Goal: Information Seeking & Learning: Learn about a topic

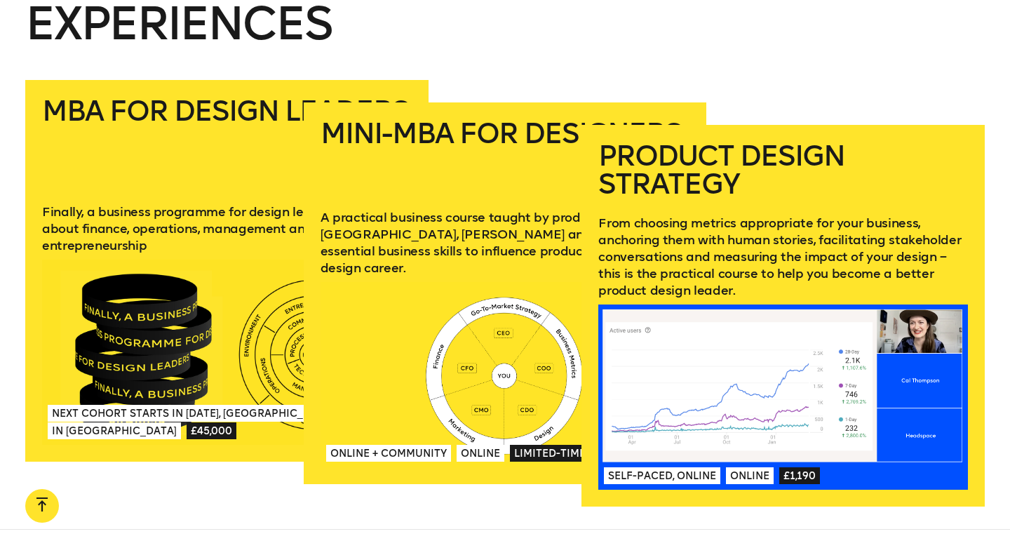
scroll to position [1971, 0]
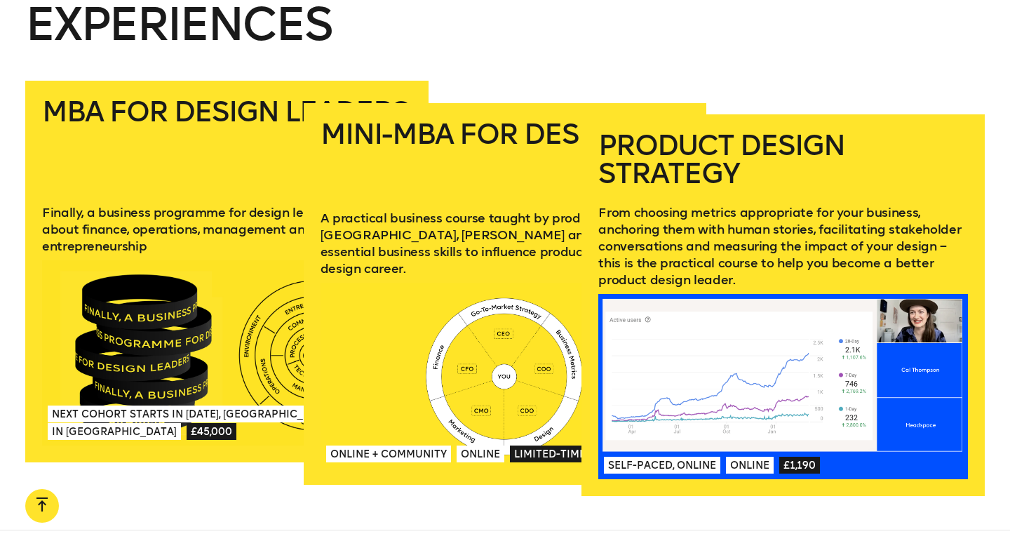
click at [797, 229] on p "From choosing metrics appropriate for your business, anchoring them with human …" at bounding box center [783, 246] width 370 height 84
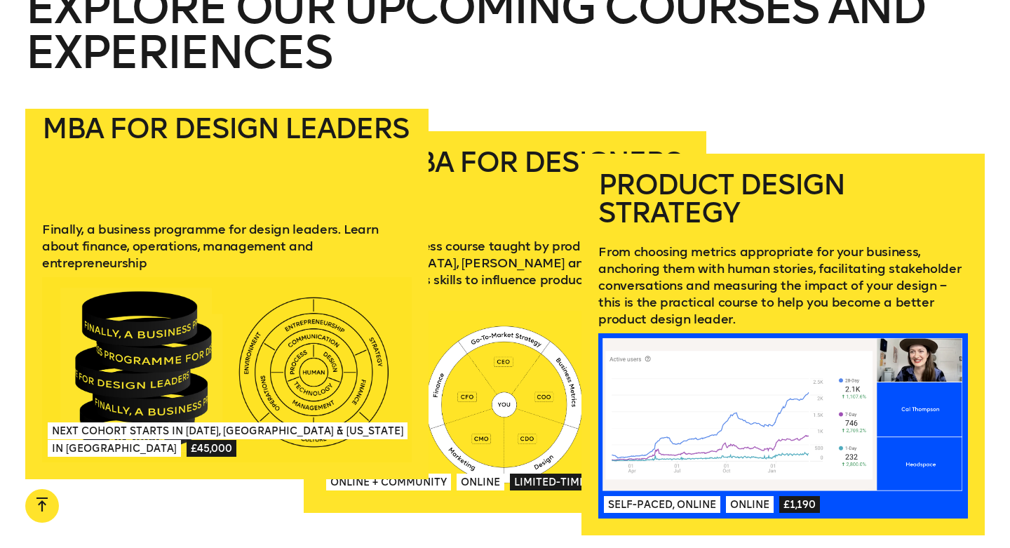
scroll to position [1945, 0]
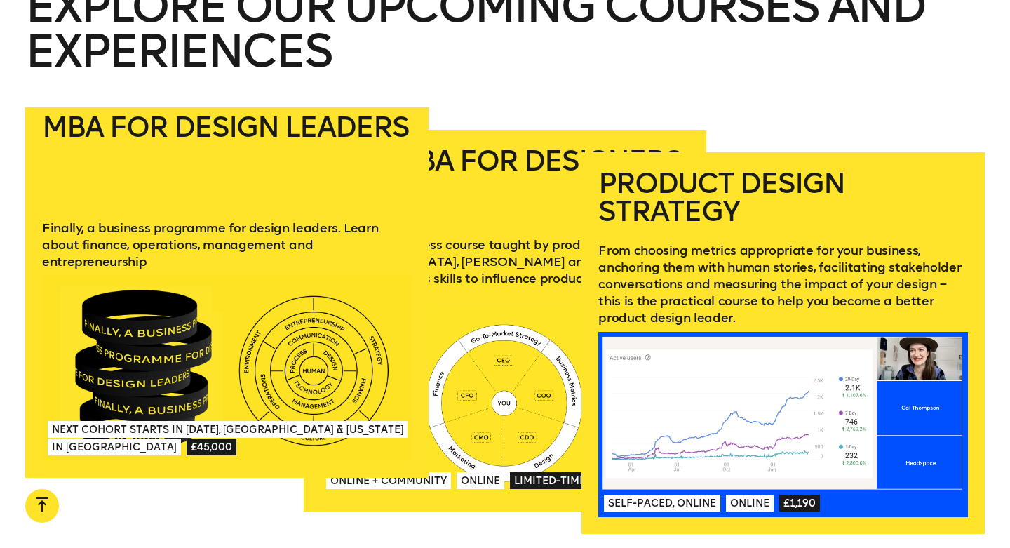
click at [259, 242] on p "Finally, a business programme for design leaders. Learn about finance, operatio…" at bounding box center [227, 244] width 370 height 50
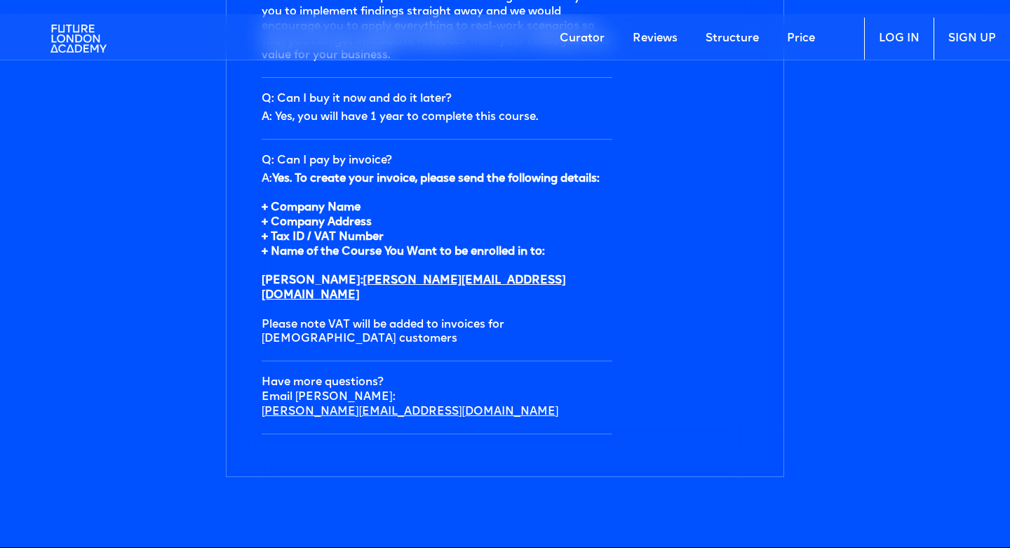
scroll to position [4622, 0]
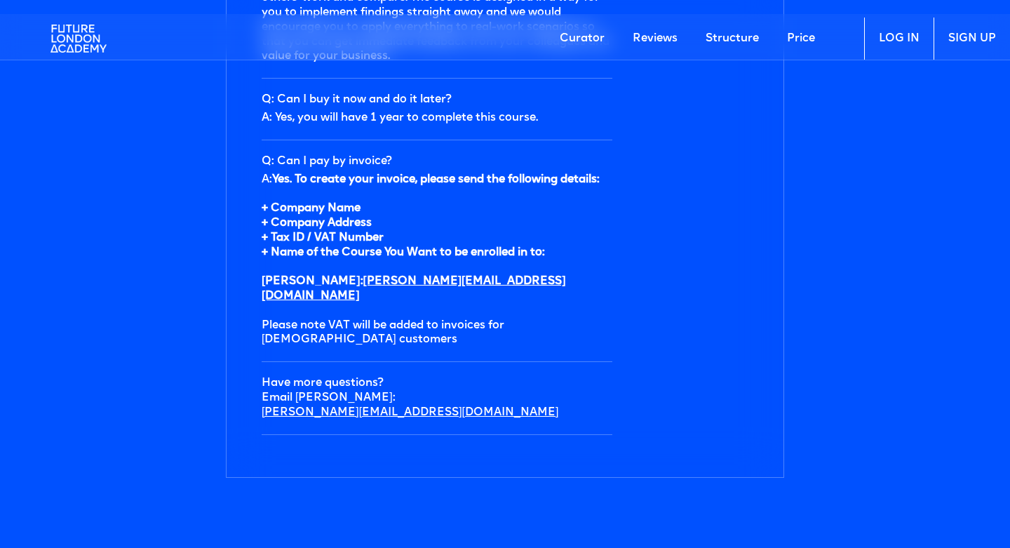
click at [663, 40] on link "Reviews" at bounding box center [654, 39] width 73 height 42
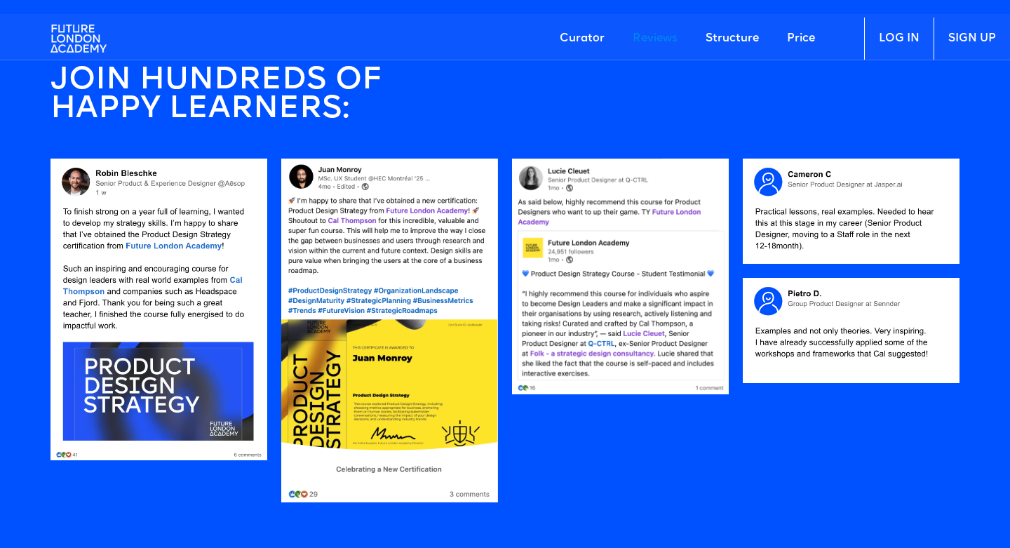
scroll to position [1185, 0]
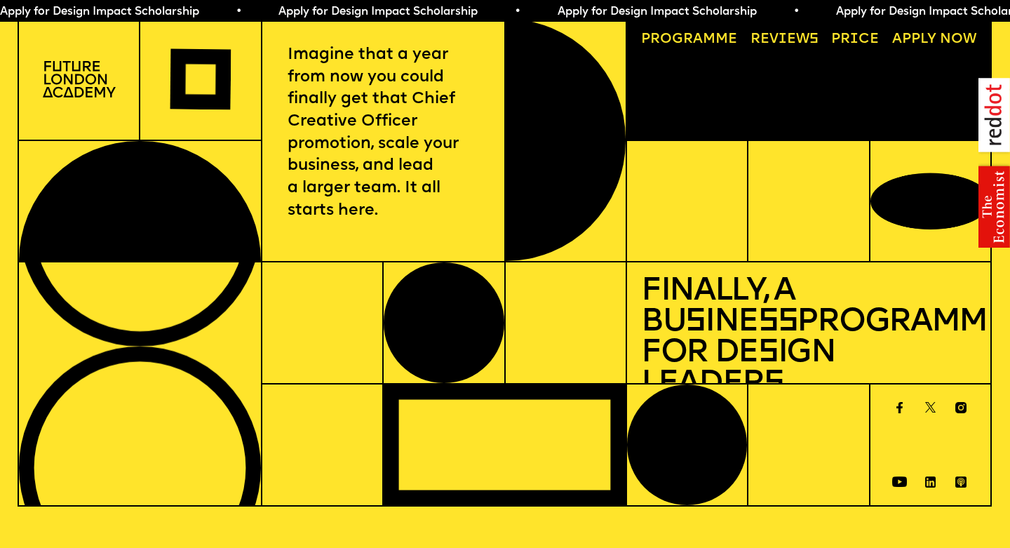
click at [708, 42] on link "Progr a mme" at bounding box center [689, 40] width 110 height 28
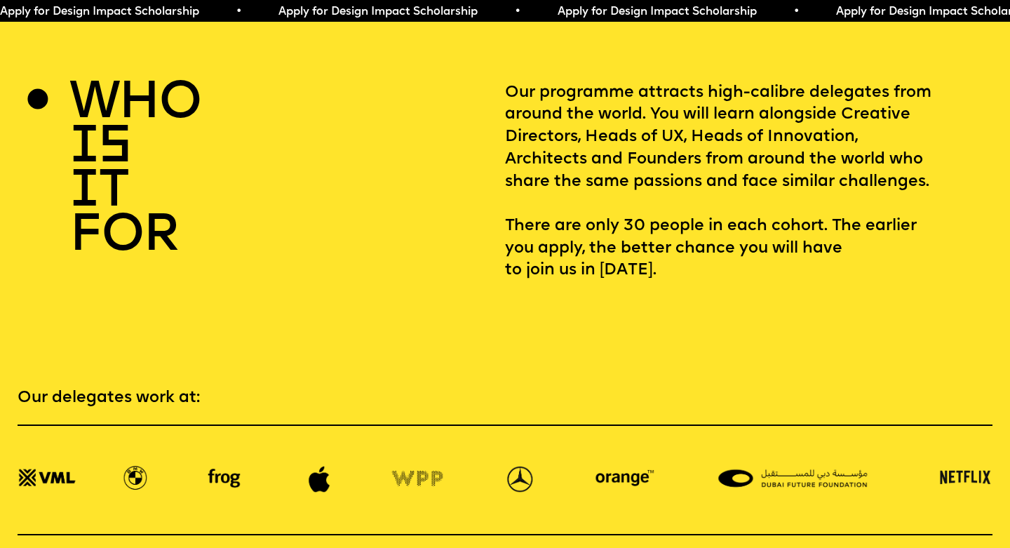
scroll to position [2017, 0]
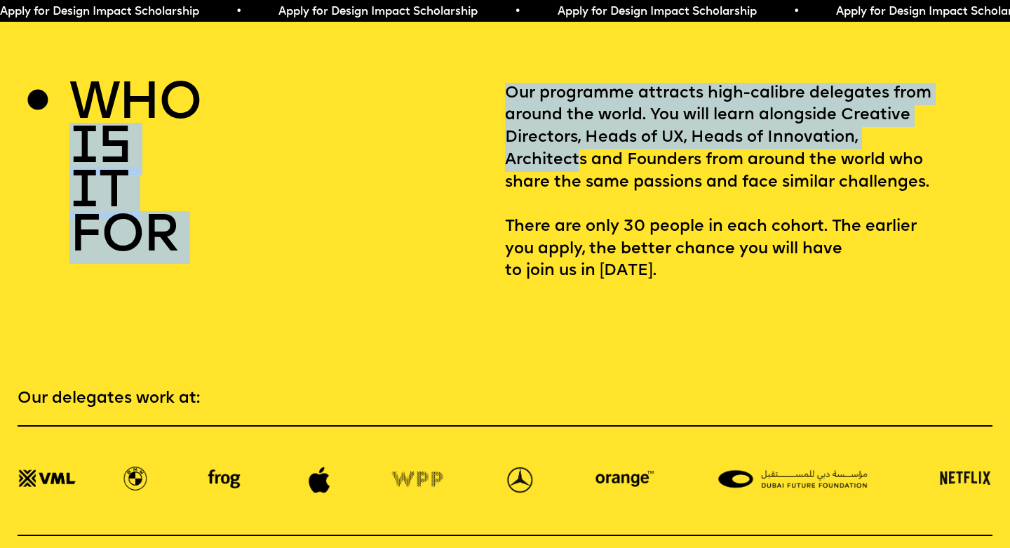
drag, startPoint x: 494, startPoint y: 95, endPoint x: 579, endPoint y: 144, distance: 98.0
click at [579, 144] on div "who is it for Our programme attracts high-calibre delegates from around the wor…" at bounding box center [505, 183] width 975 height 200
click at [579, 144] on p "Our programme attracts high-calibre delegates from around the world. You will l…" at bounding box center [748, 183] width 487 height 200
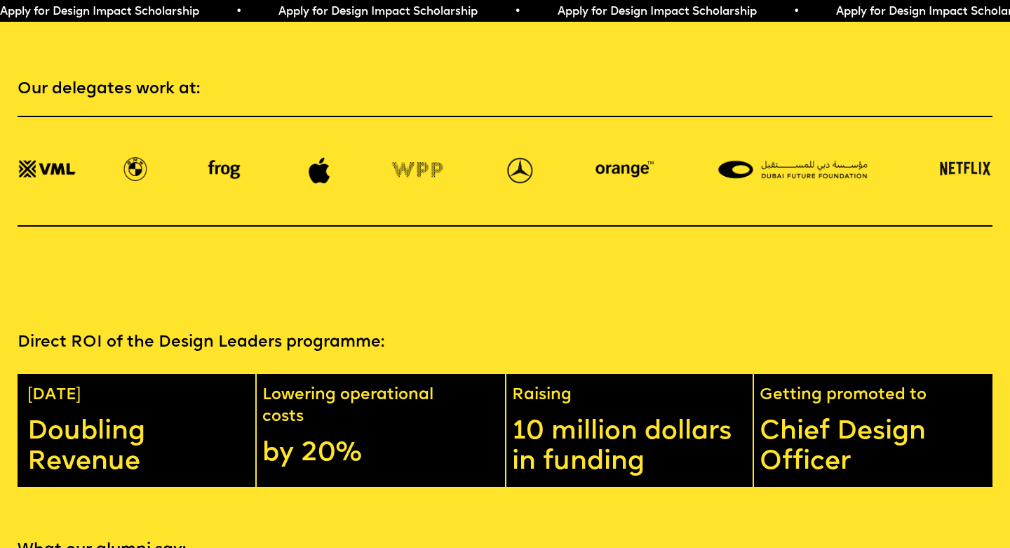
scroll to position [2329, 0]
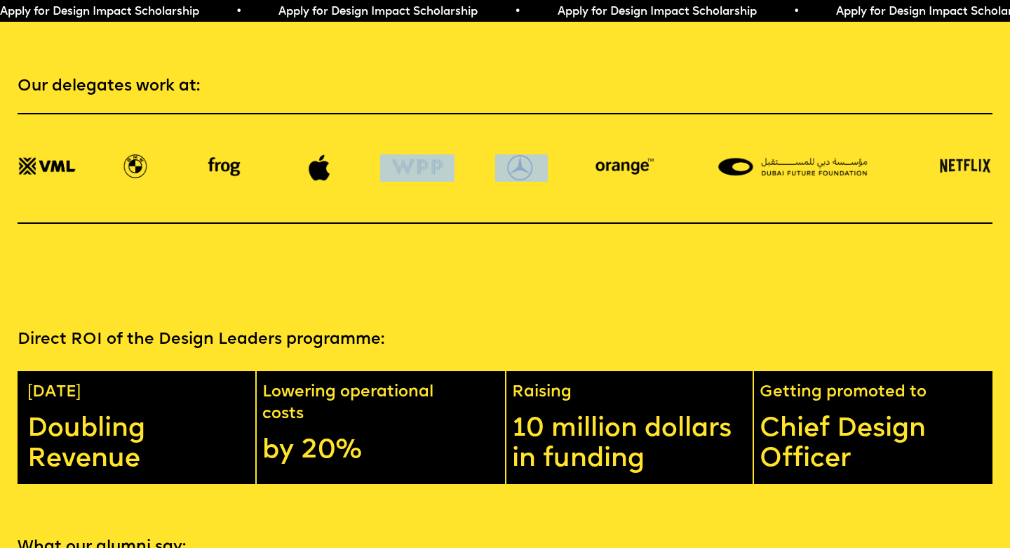
drag, startPoint x: 615, startPoint y: 159, endPoint x: 536, endPoint y: 162, distance: 78.6
click at [536, 162] on div at bounding box center [505, 168] width 975 height 111
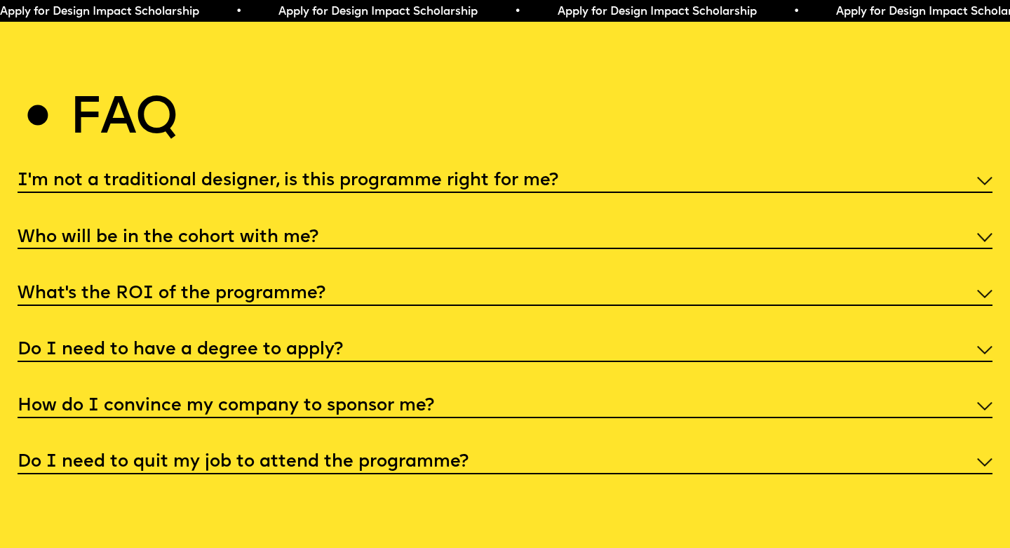
scroll to position [5176, 0]
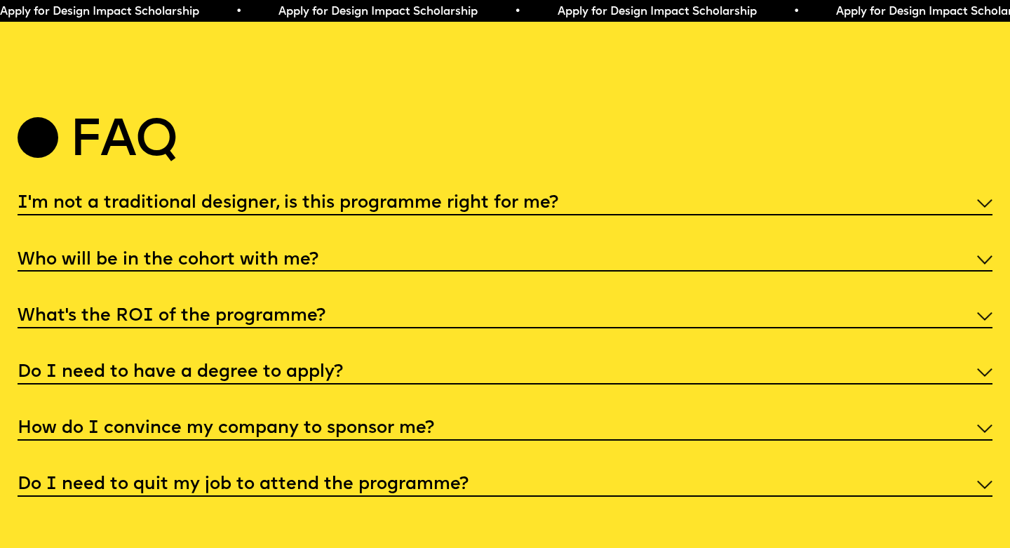
click at [459, 226] on div "I'm not a traditional designer, is this programme right for me? Though the prog…" at bounding box center [505, 342] width 975 height 307
click at [457, 248] on div "Who will be in the cohort with me?" at bounding box center [505, 259] width 975 height 26
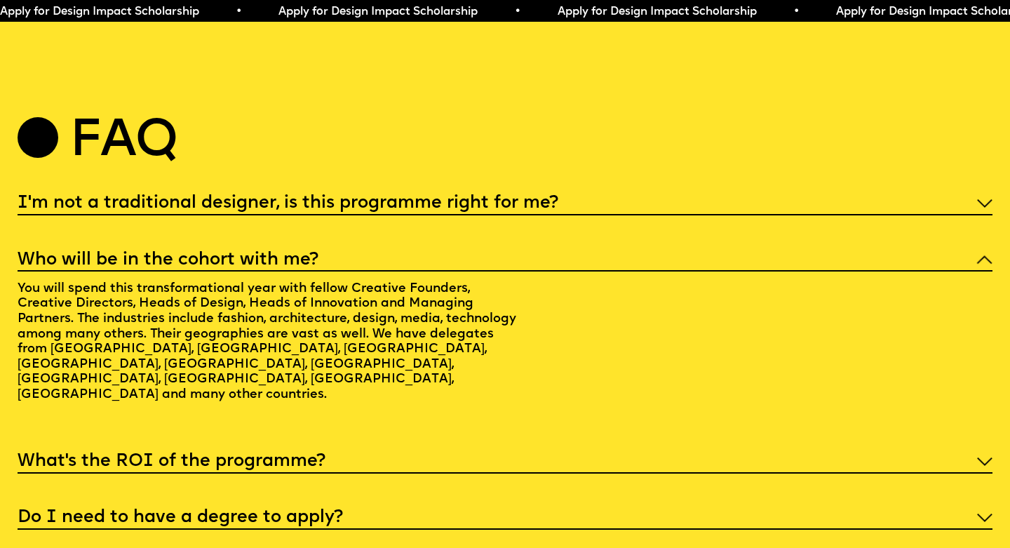
click at [457, 246] on div "Who will be in the cohort with me?" at bounding box center [505, 259] width 975 height 26
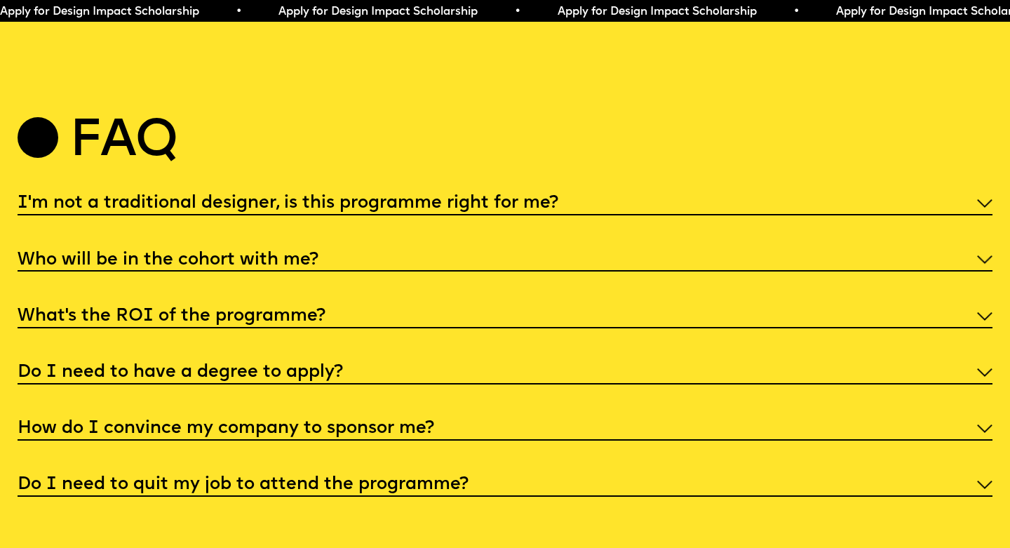
click at [445, 302] on div "What’s the ROI of the programme?" at bounding box center [505, 315] width 975 height 26
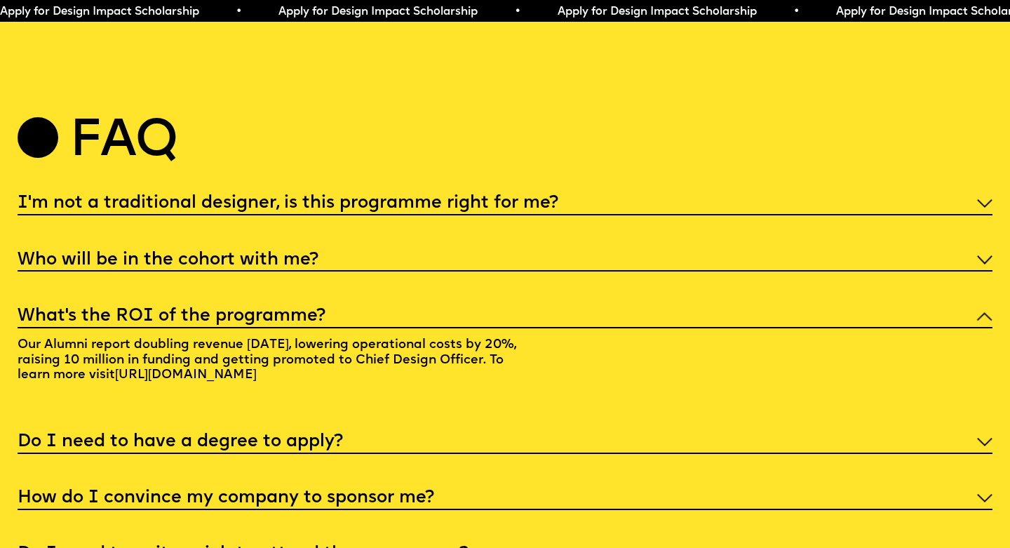
click at [445, 302] on div "What’s the ROI of the programme?" at bounding box center [505, 315] width 975 height 26
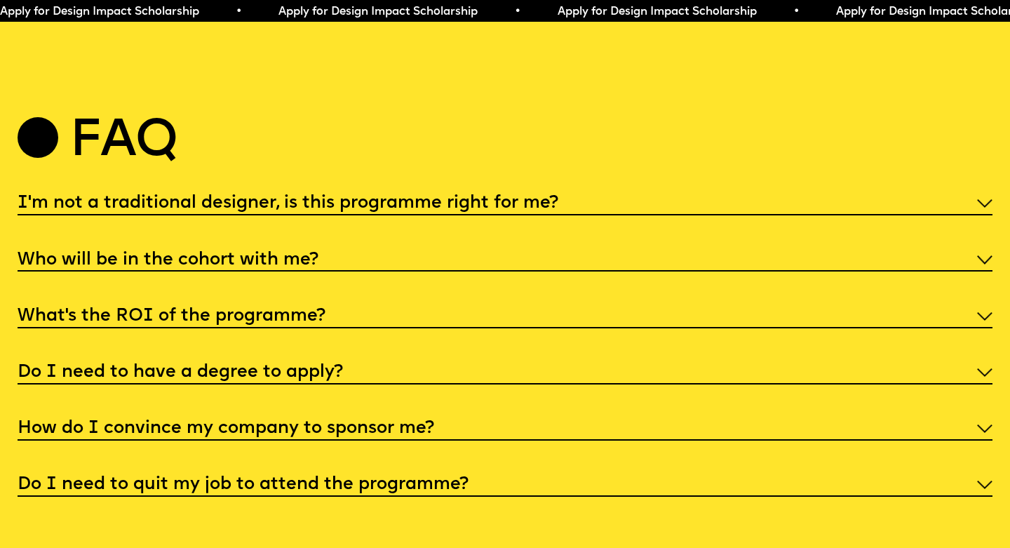
click at [432, 358] on div "Do I need to have a degree to apply?" at bounding box center [505, 371] width 975 height 26
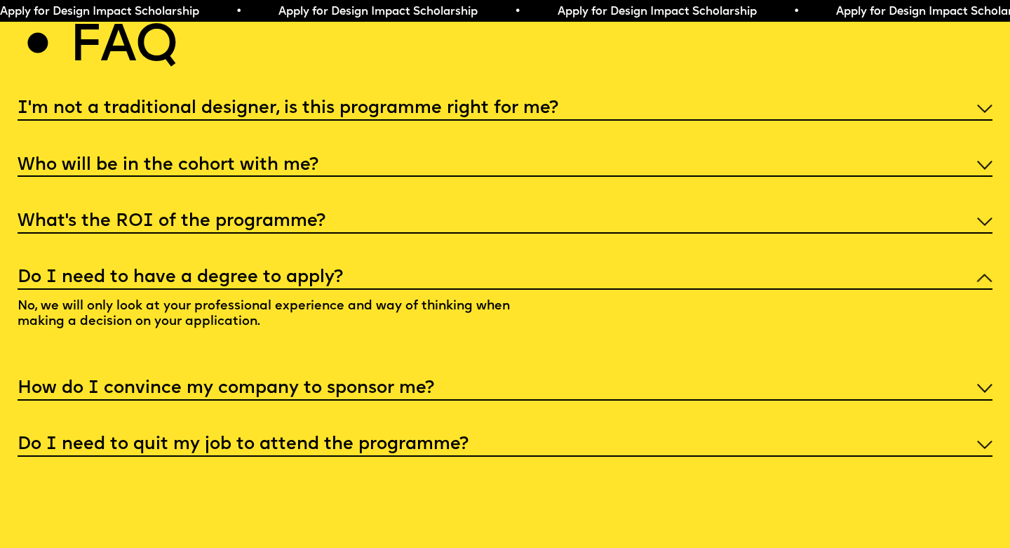
scroll to position [5286, 0]
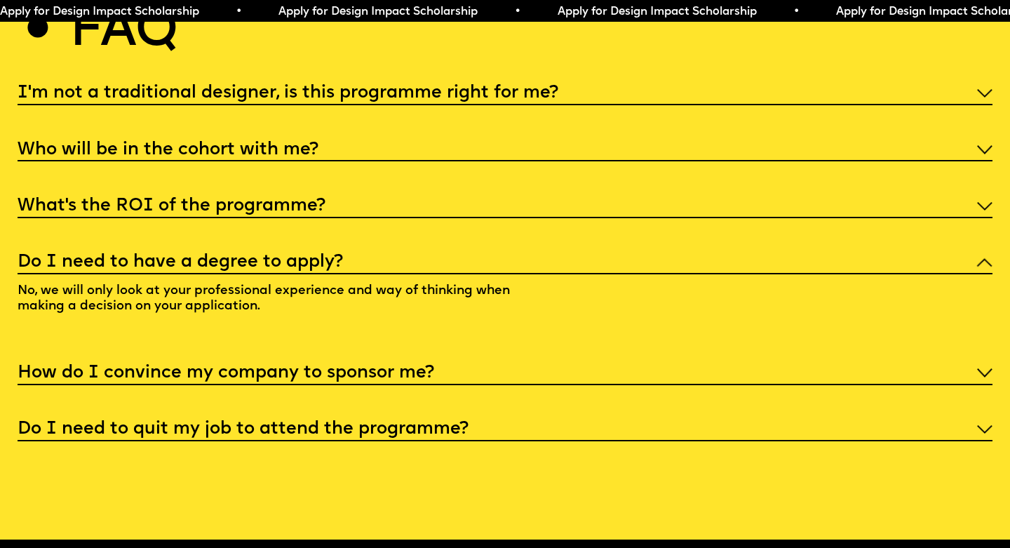
click at [430, 366] on h5 "How do I convince my company to sponsor me?" at bounding box center [226, 373] width 417 height 14
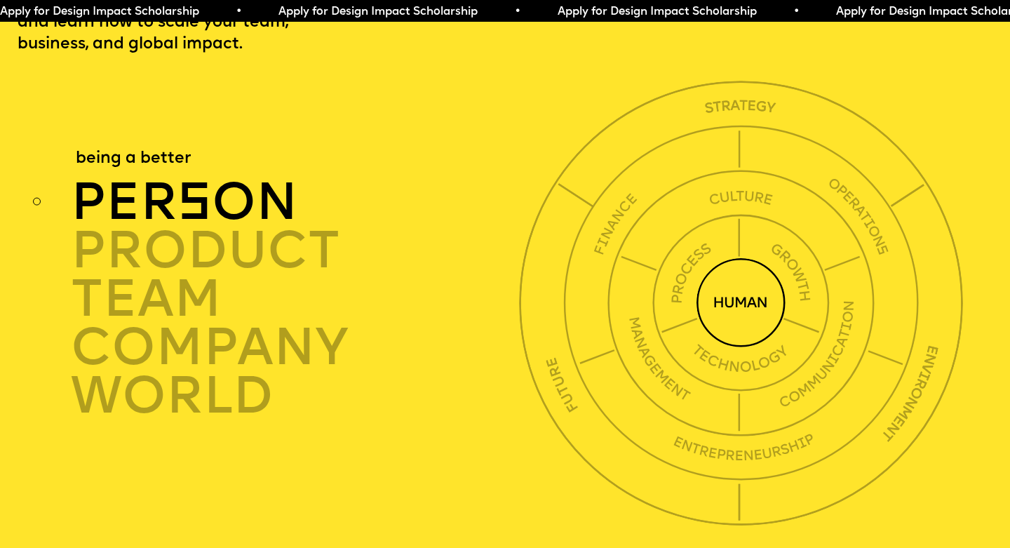
scroll to position [3423, 0]
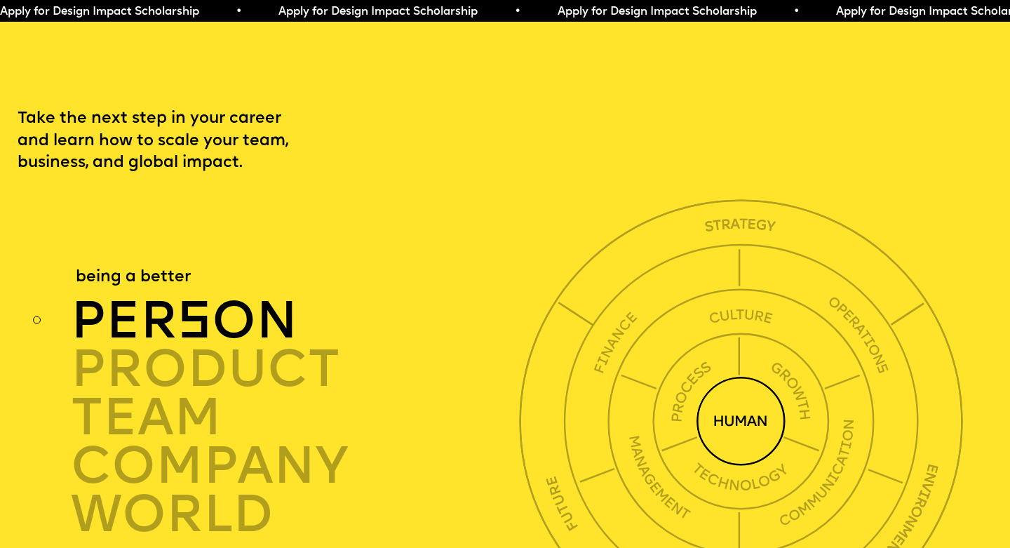
click at [262, 299] on div "per s on" at bounding box center [298, 321] width 454 height 48
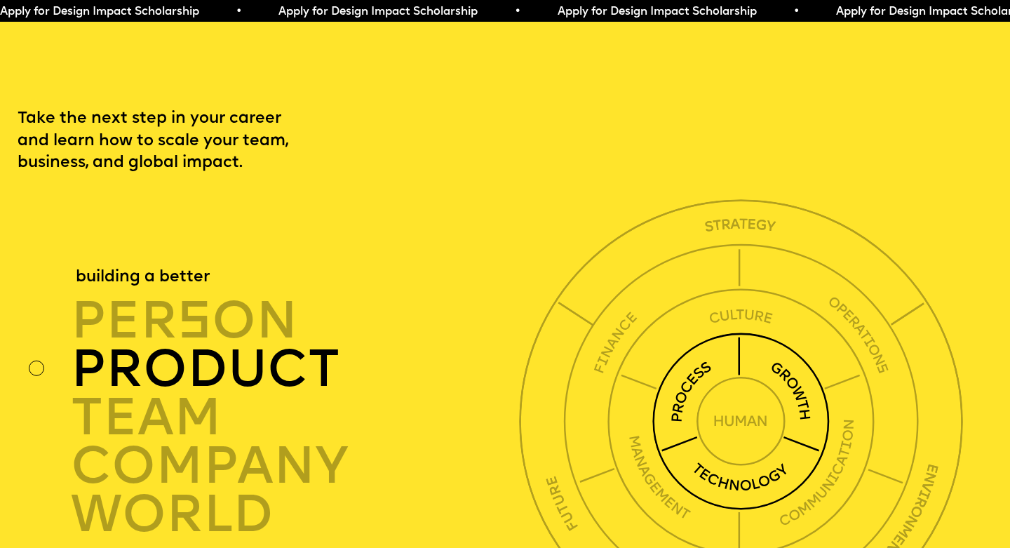
click at [283, 346] on div "product" at bounding box center [298, 369] width 454 height 48
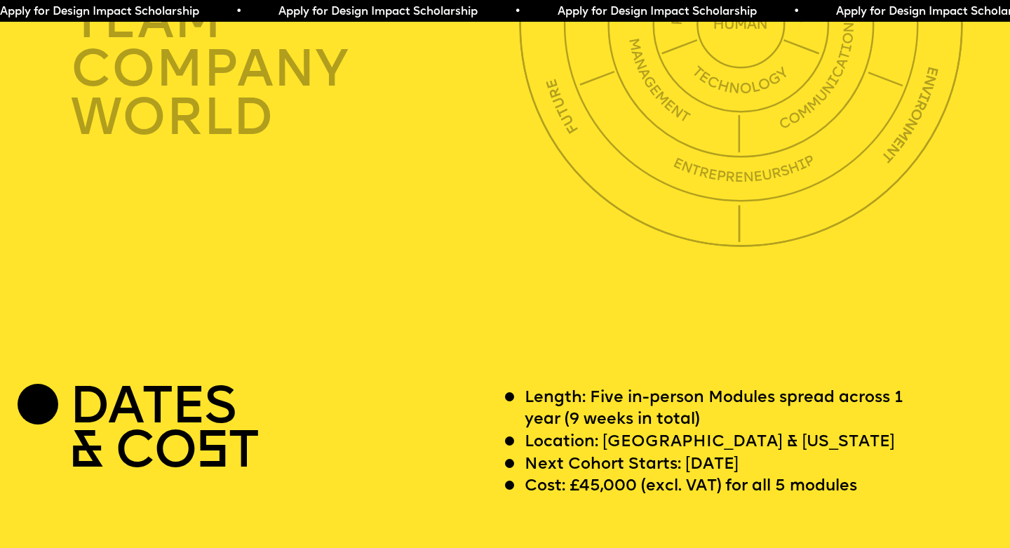
scroll to position [3825, 0]
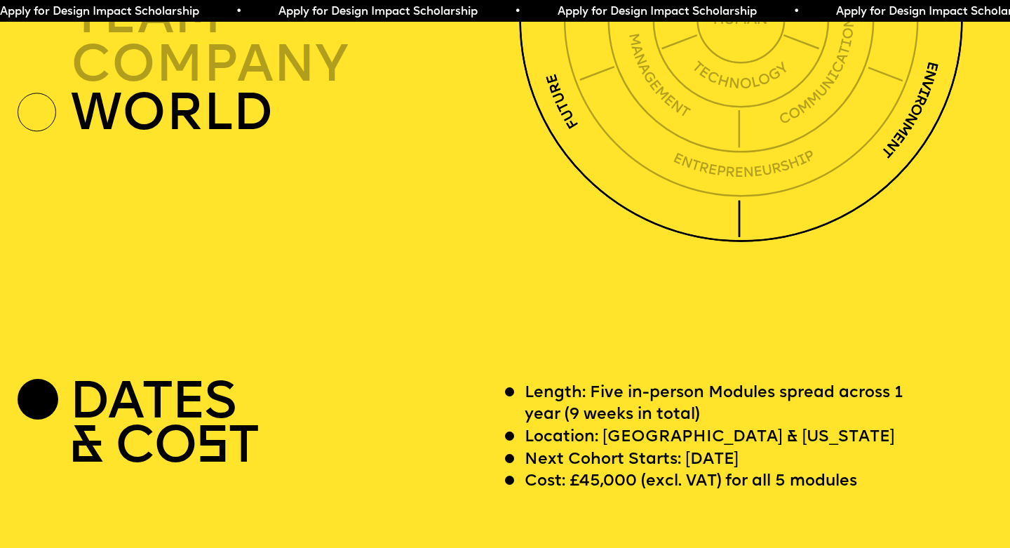
click at [235, 95] on div "world" at bounding box center [298, 112] width 454 height 48
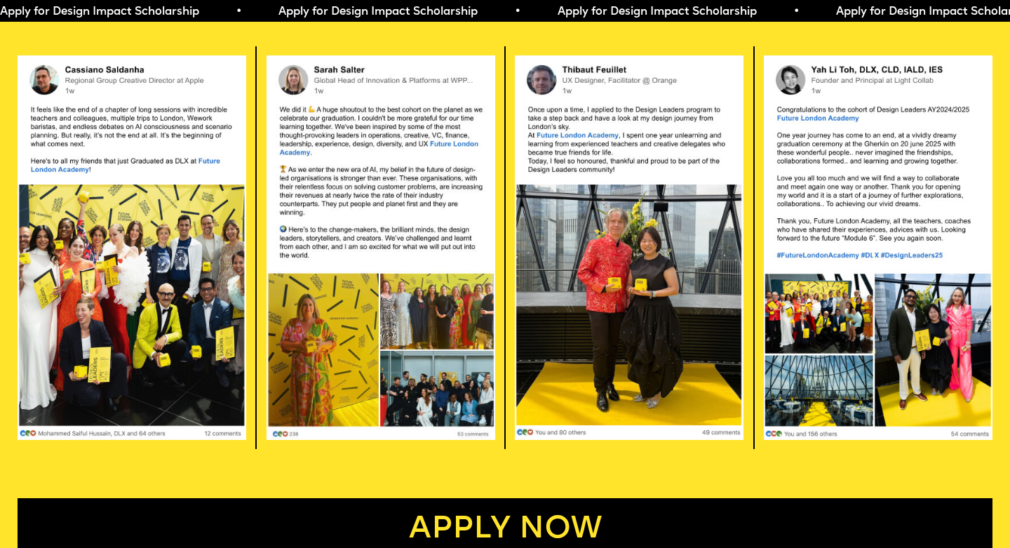
scroll to position [2864, 0]
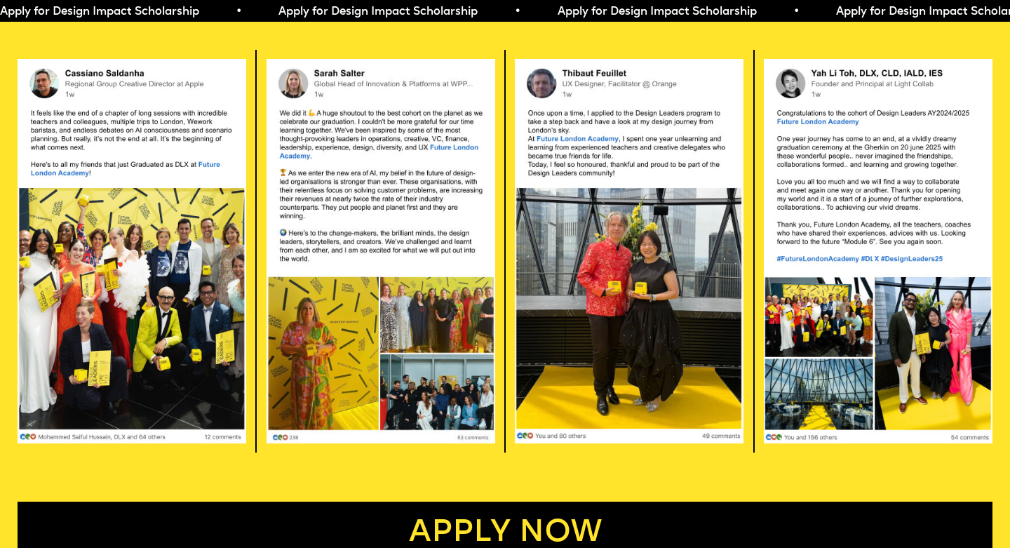
click at [141, 214] on img at bounding box center [132, 251] width 229 height 386
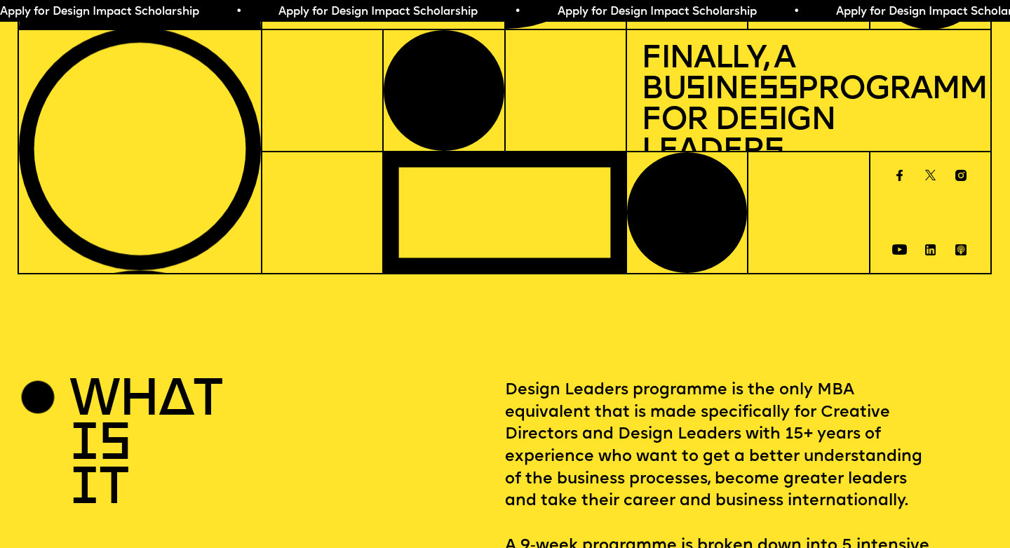
scroll to position [0, 0]
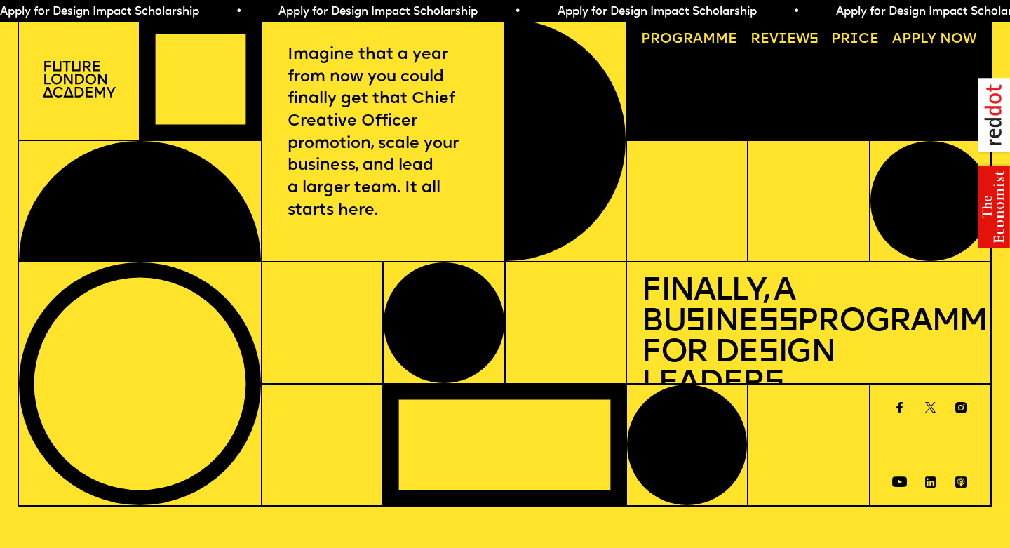
click at [687, 34] on link "Progr a mme" at bounding box center [689, 40] width 110 height 28
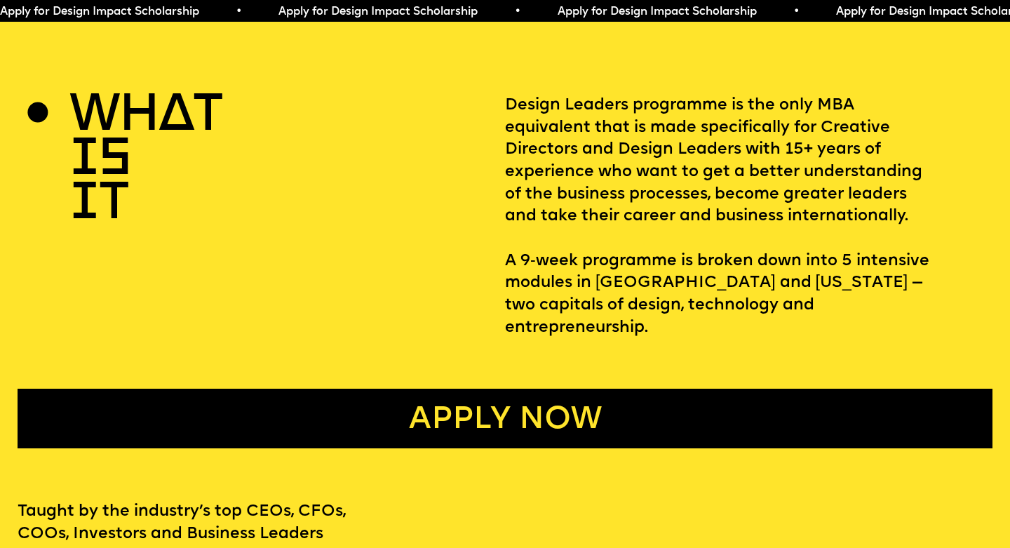
scroll to position [516, 0]
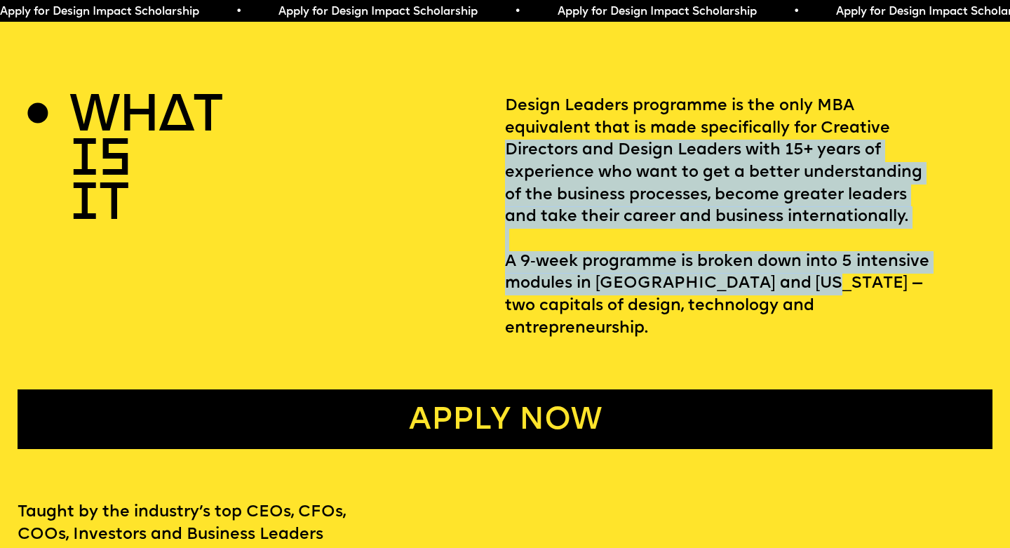
drag, startPoint x: 509, startPoint y: 148, endPoint x: 803, endPoint y: 277, distance: 320.9
click at [803, 277] on p "Design Leaders programme is the only MBA equivalent that is made specifically f…" at bounding box center [748, 217] width 487 height 245
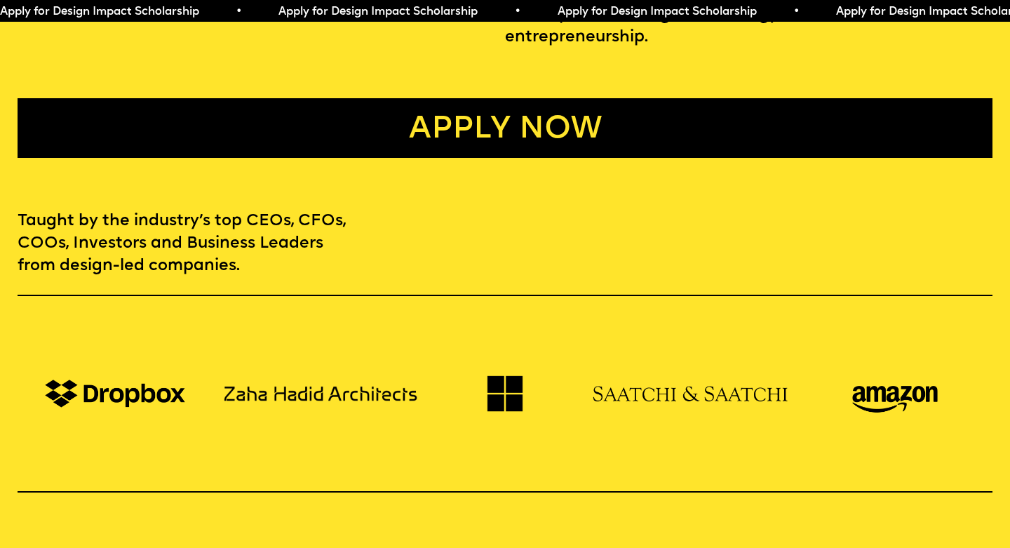
scroll to position [976, 0]
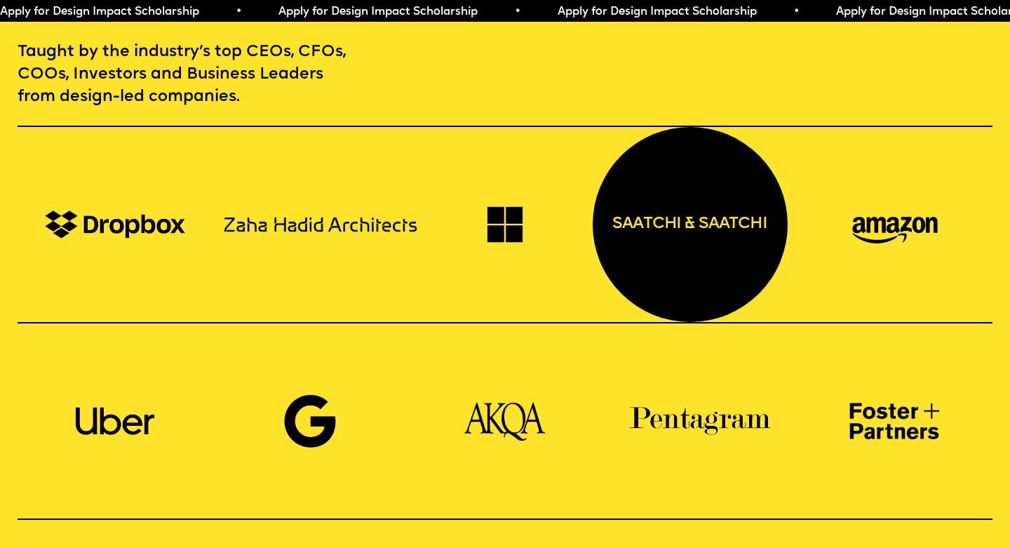
click at [672, 205] on div "saatchi & saatchi" at bounding box center [690, 224] width 195 height 195
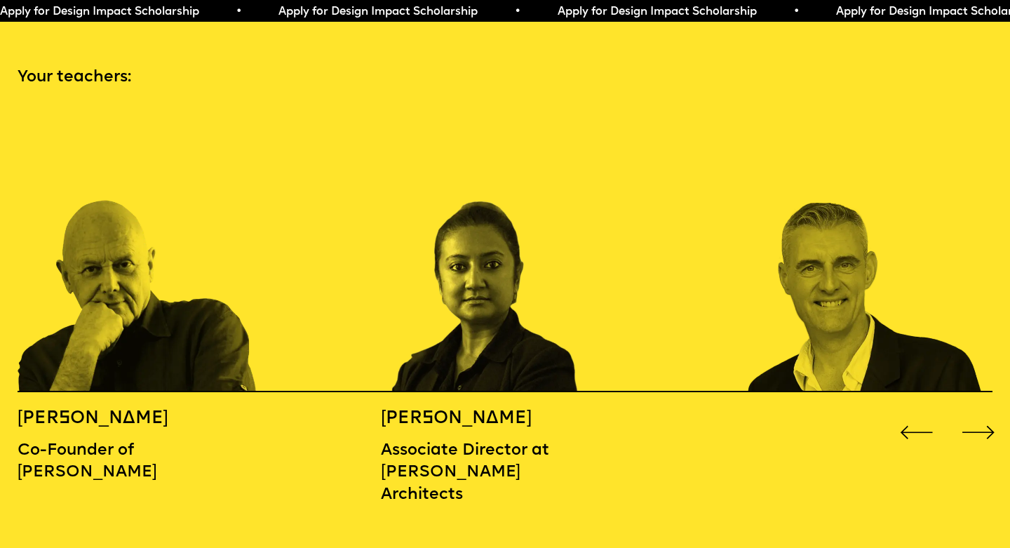
scroll to position [1618, 0]
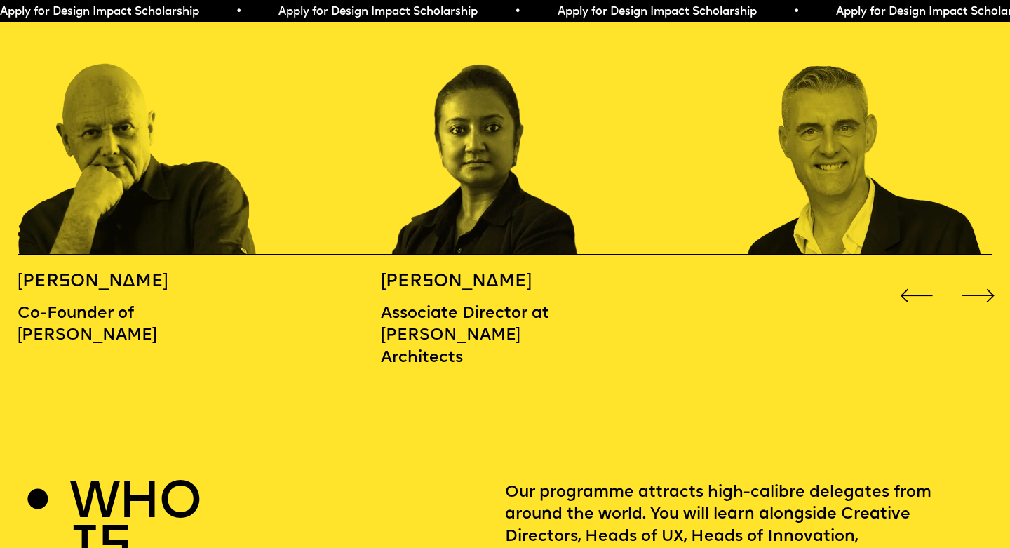
click at [982, 276] on div "Next slide" at bounding box center [978, 296] width 41 height 41
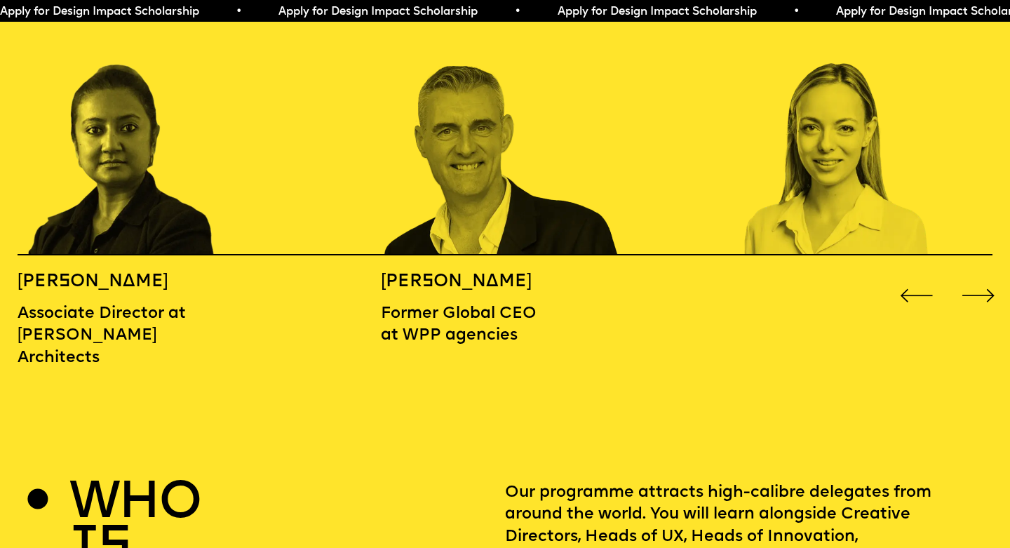
click at [984, 276] on div "Next slide" at bounding box center [978, 296] width 41 height 41
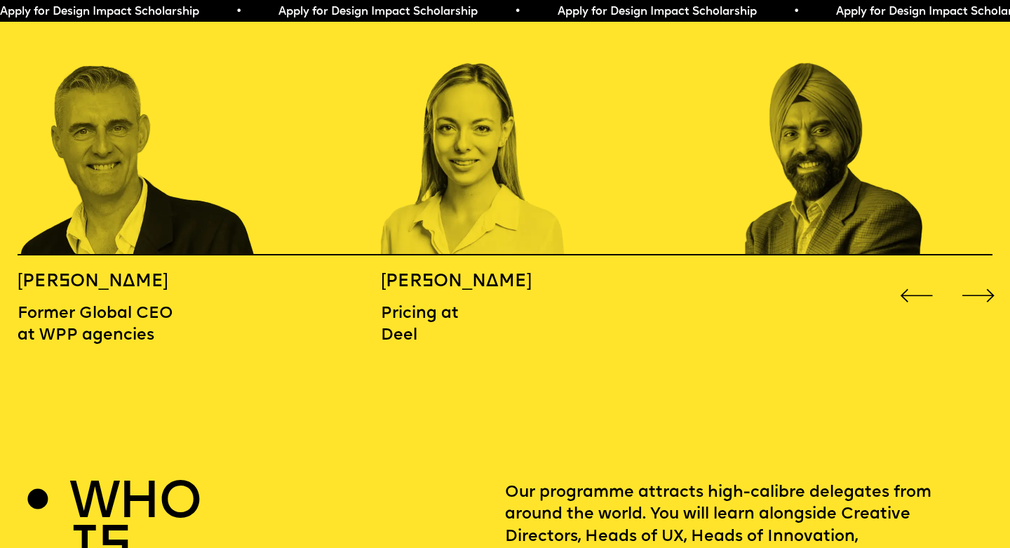
click at [984, 276] on div "Next slide" at bounding box center [978, 296] width 41 height 41
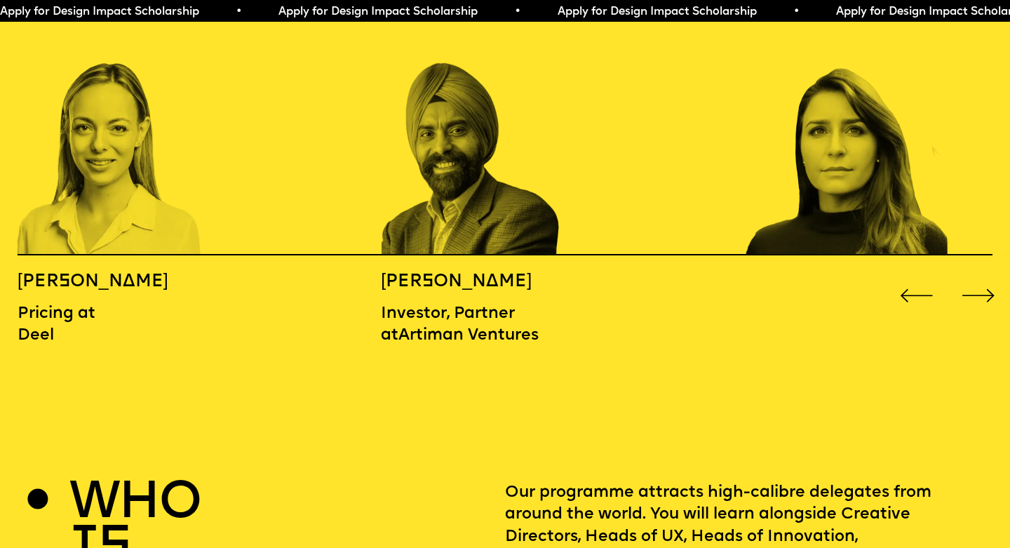
click at [984, 276] on div "Next slide" at bounding box center [978, 296] width 41 height 41
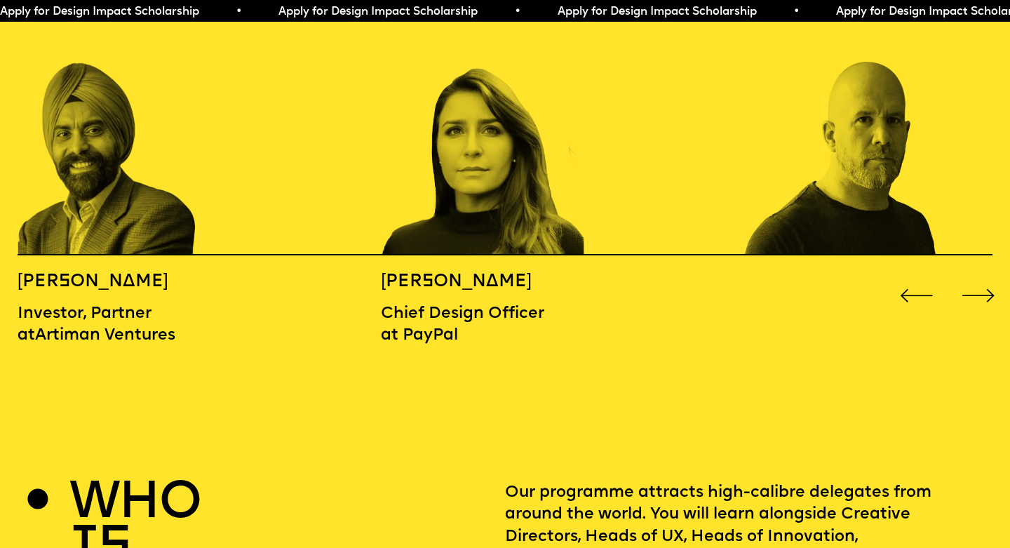
click at [984, 276] on div "Next slide" at bounding box center [978, 296] width 41 height 41
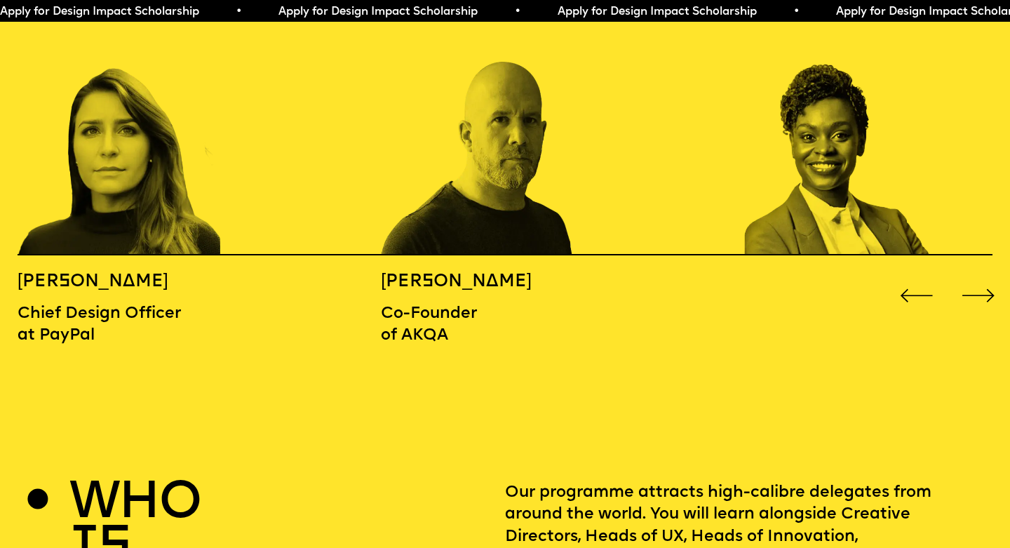
click at [984, 276] on div "Next slide" at bounding box center [978, 296] width 41 height 41
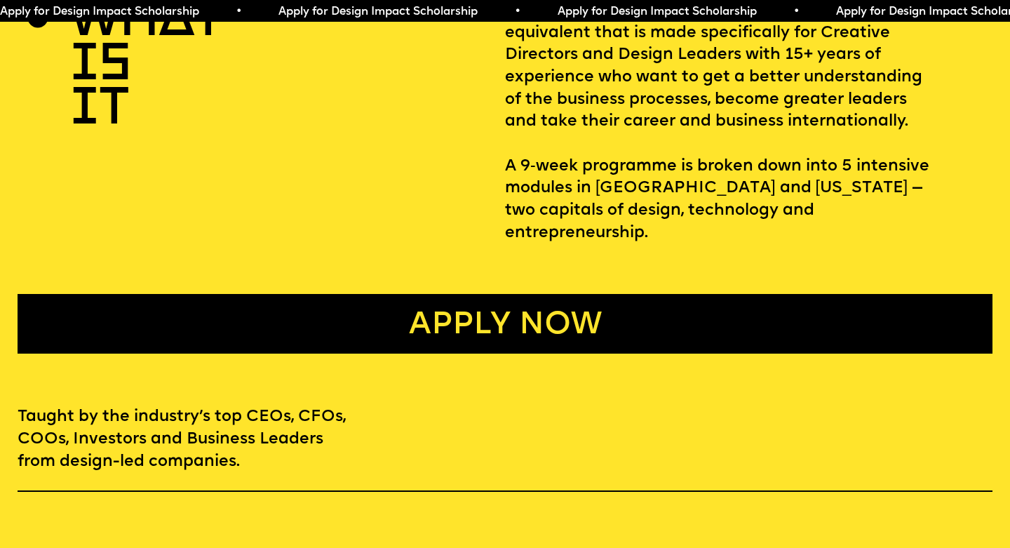
scroll to position [0, 0]
